Goal: Navigation & Orientation: Find specific page/section

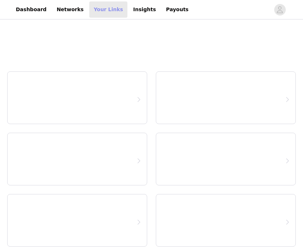
select select "12"
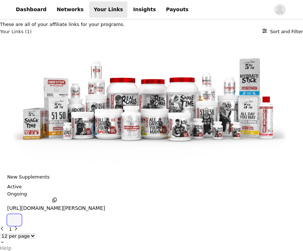
click at [14, 220] on icon "button" at bounding box center [14, 220] width 0 height 0
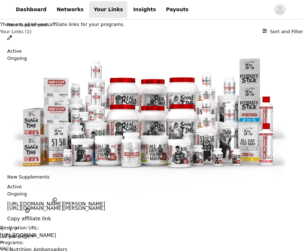
click at [5, 7] on button "Close" at bounding box center [2, 3] width 5 height 7
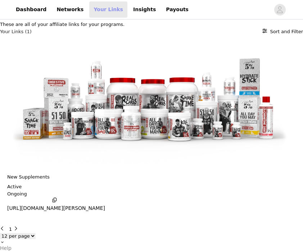
click at [94, 14] on link "Your Links" at bounding box center [108, 9] width 38 height 16
click at [27, 9] on link "Dashboard" at bounding box center [31, 9] width 39 height 16
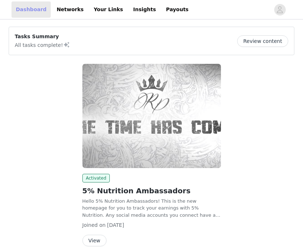
scroll to position [32, 0]
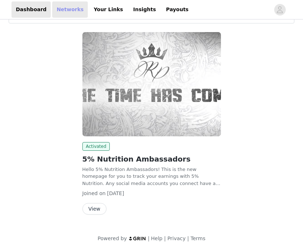
click at [70, 8] on link "Networks" at bounding box center [70, 9] width 36 height 16
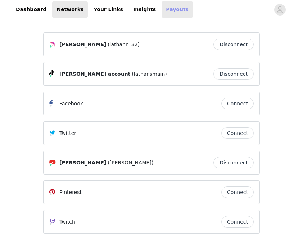
click at [162, 9] on link "Payouts" at bounding box center [177, 9] width 31 height 16
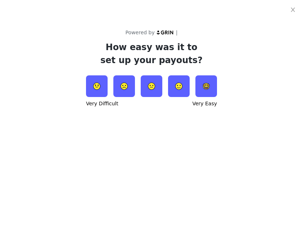
click at [159, 86] on img at bounding box center [152, 86] width 22 height 22
